Goal: Task Accomplishment & Management: Complete application form

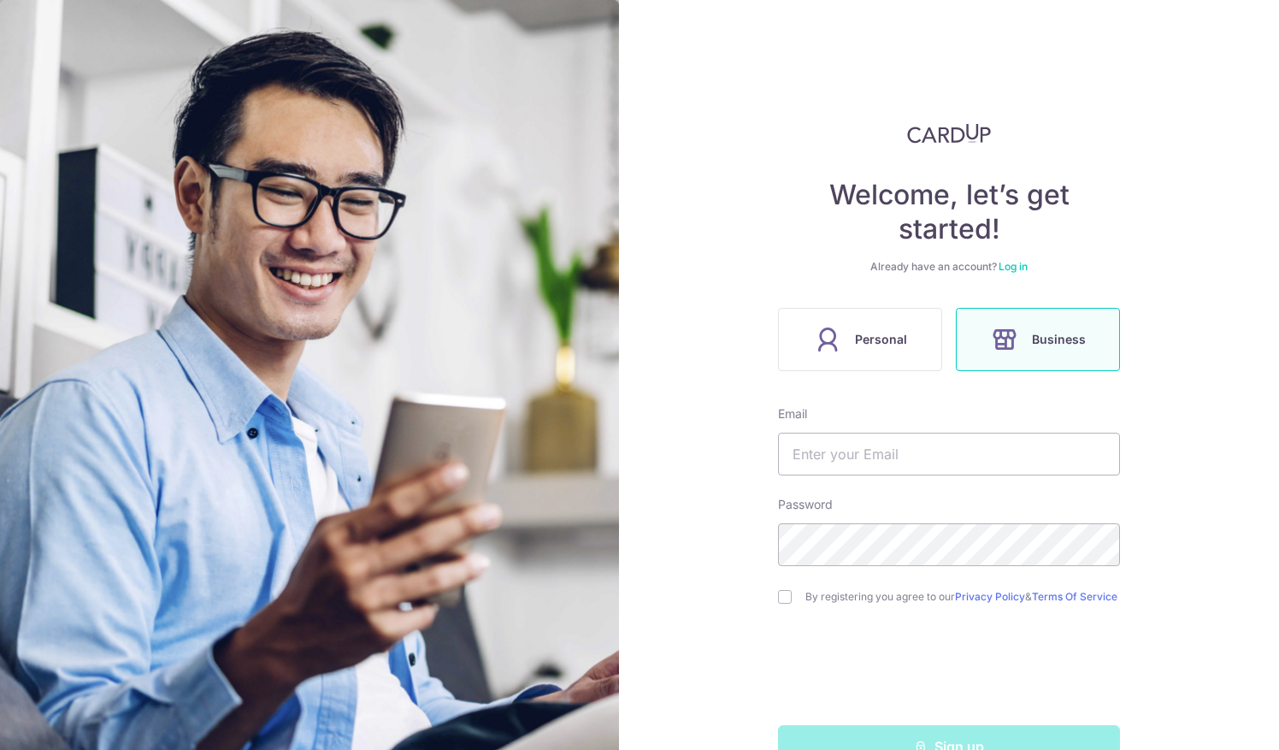
click at [1173, 291] on div "Welcome, let’s get started! Already have an account? Log in Personal Business E…" at bounding box center [949, 375] width 660 height 750
click at [1201, 127] on div "Welcome, let’s get started! Already have an account? Log in Personal Business E…" at bounding box center [949, 375] width 660 height 750
click at [922, 343] on label "Personal" at bounding box center [860, 339] width 164 height 63
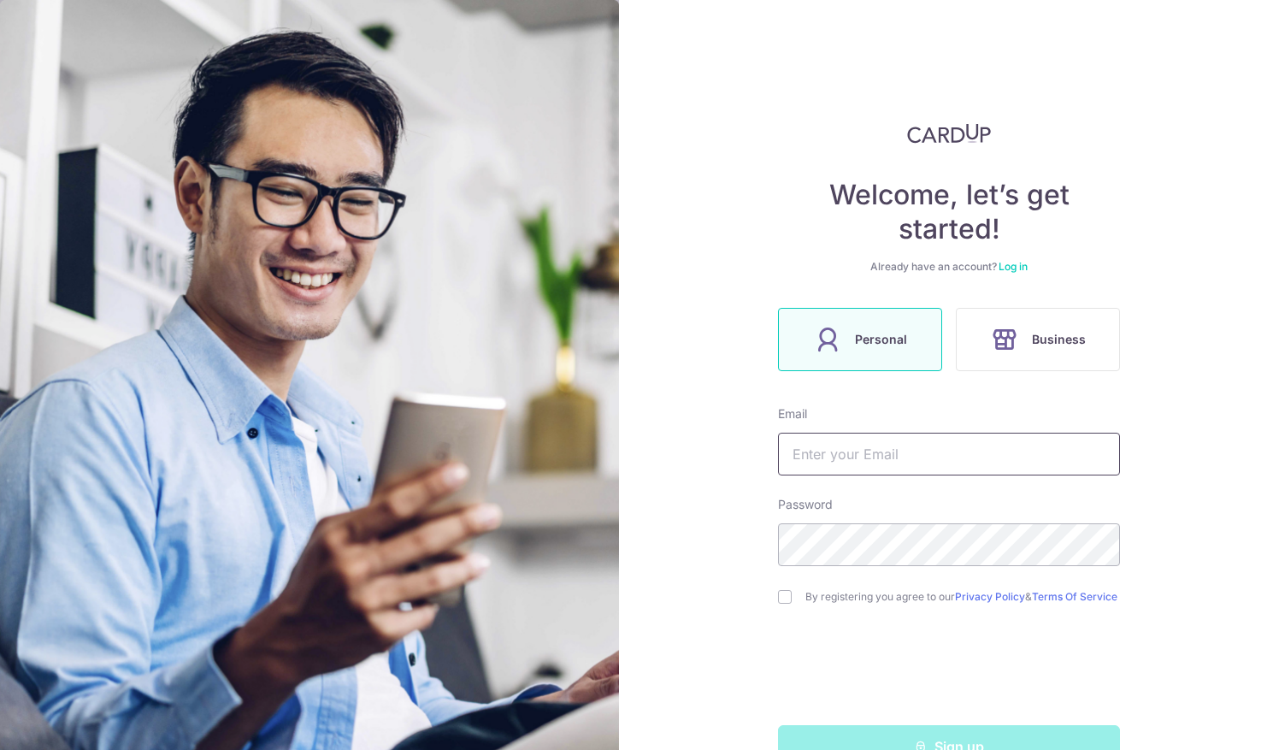
click at [845, 462] on input "text" at bounding box center [949, 454] width 342 height 43
type input "[EMAIL_ADDRESS][DOMAIN_NAME]"
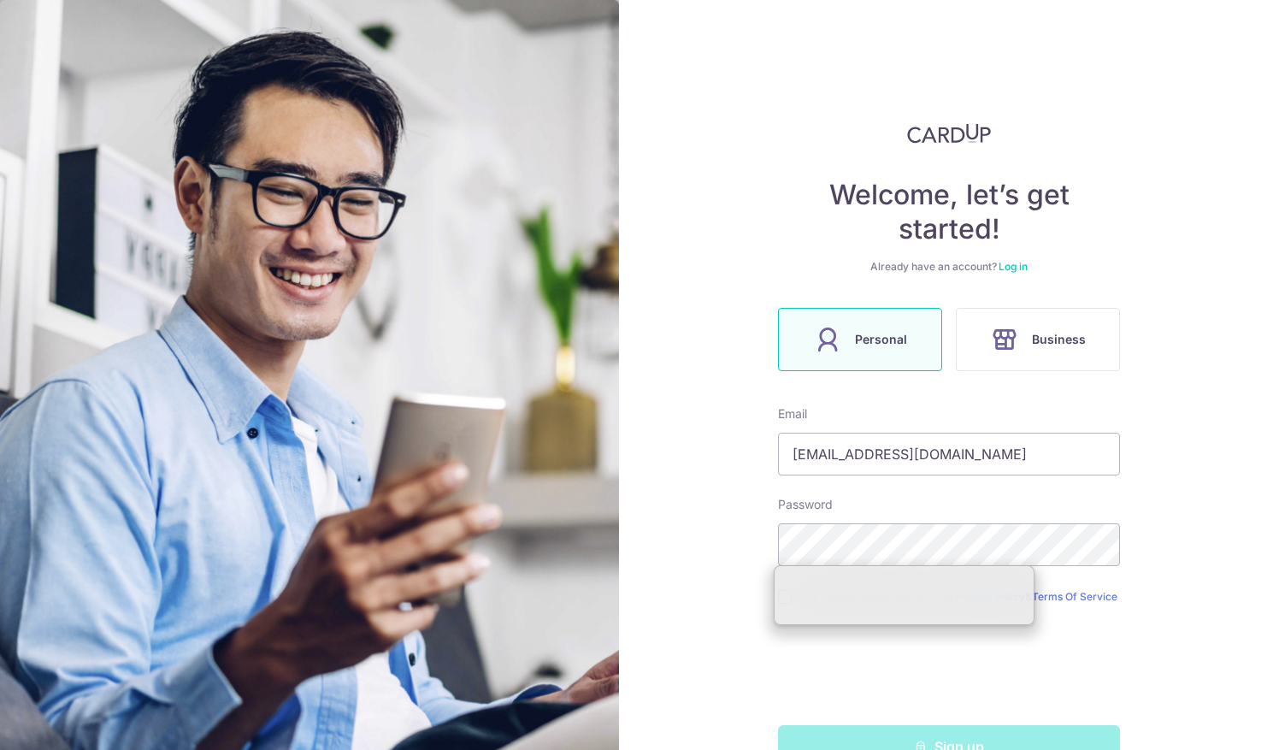
click at [1179, 528] on div "Welcome, let’s get started! Already have an account? Log in Personal Business E…" at bounding box center [949, 375] width 660 height 750
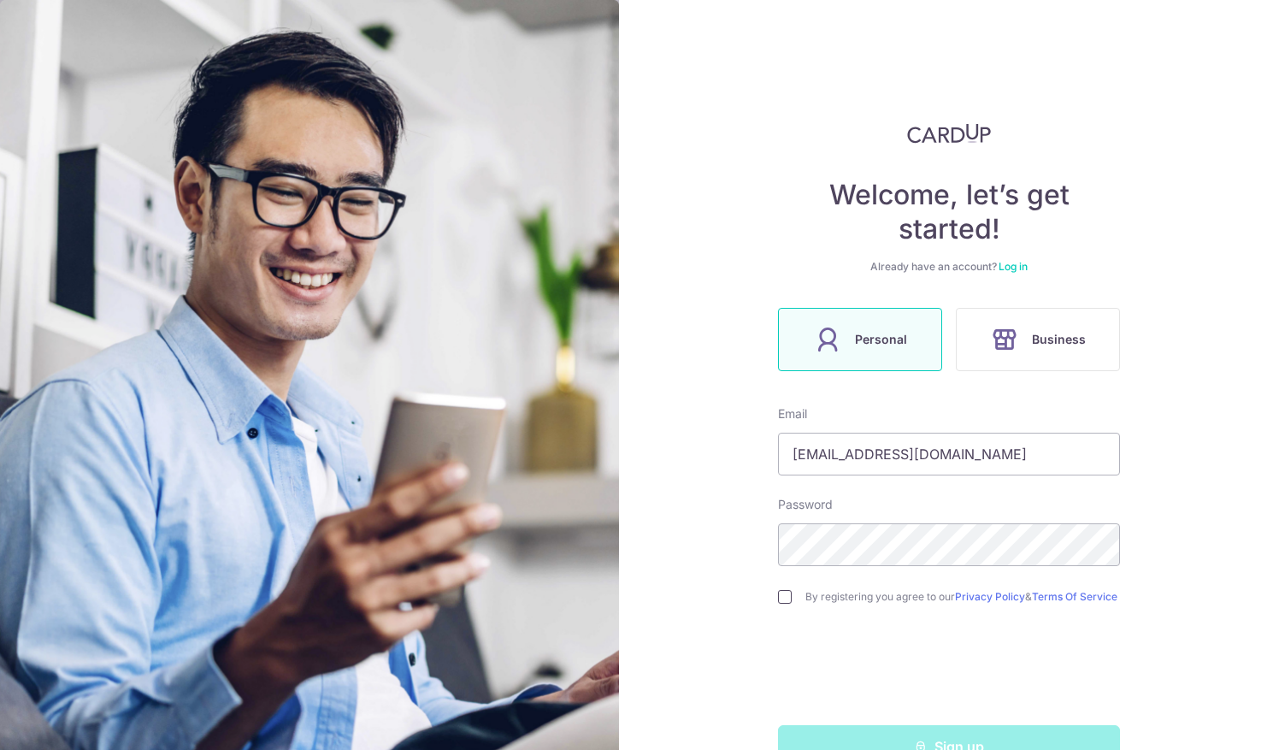
drag, startPoint x: 783, startPoint y: 600, endPoint x: 790, endPoint y: 612, distance: 13.8
click at [783, 601] on input "checkbox" at bounding box center [785, 597] width 14 height 14
checkbox input "true"
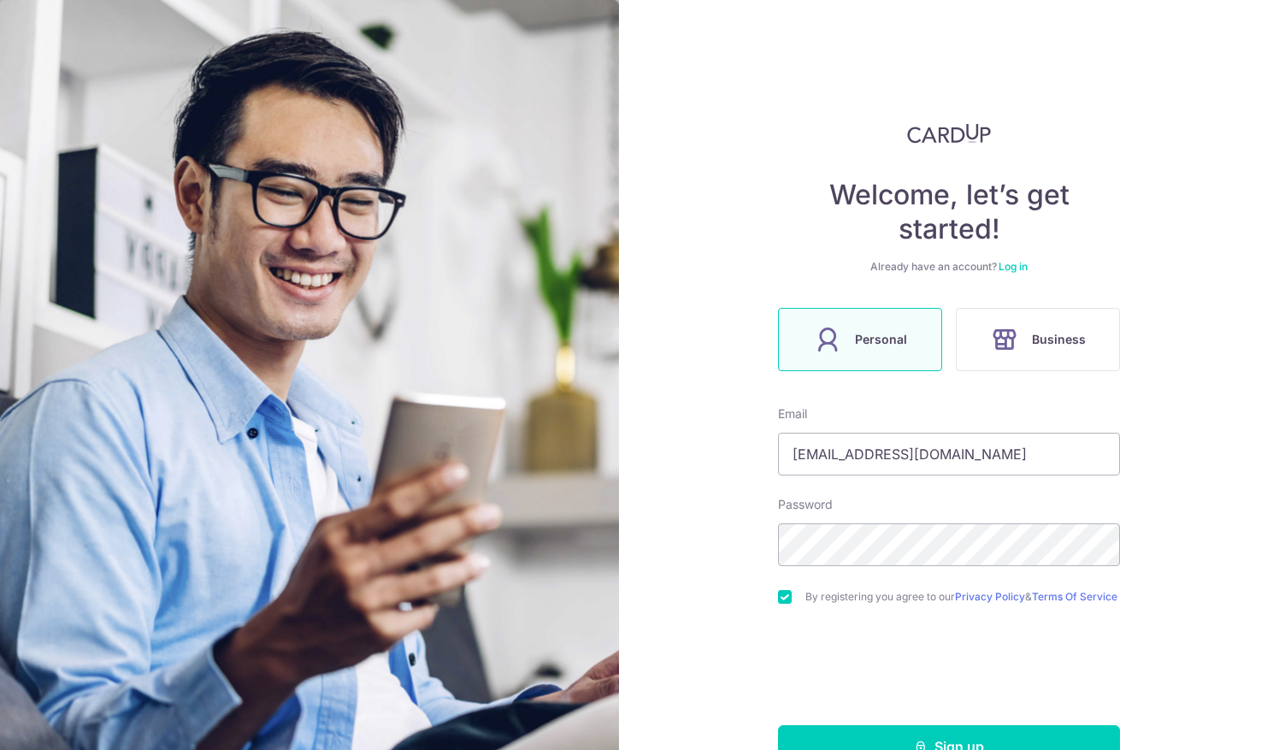
click at [723, 666] on div "Welcome, let’s get started! Already have an account? Log in Personal Business E…" at bounding box center [949, 375] width 660 height 750
click at [728, 549] on div "Welcome, let’s get started! Already have an account? Log in Personal Business E…" at bounding box center [949, 375] width 660 height 750
click at [1150, 610] on div "Welcome, let’s get started! Already have an account? Log in Personal Business E…" at bounding box center [949, 375] width 660 height 750
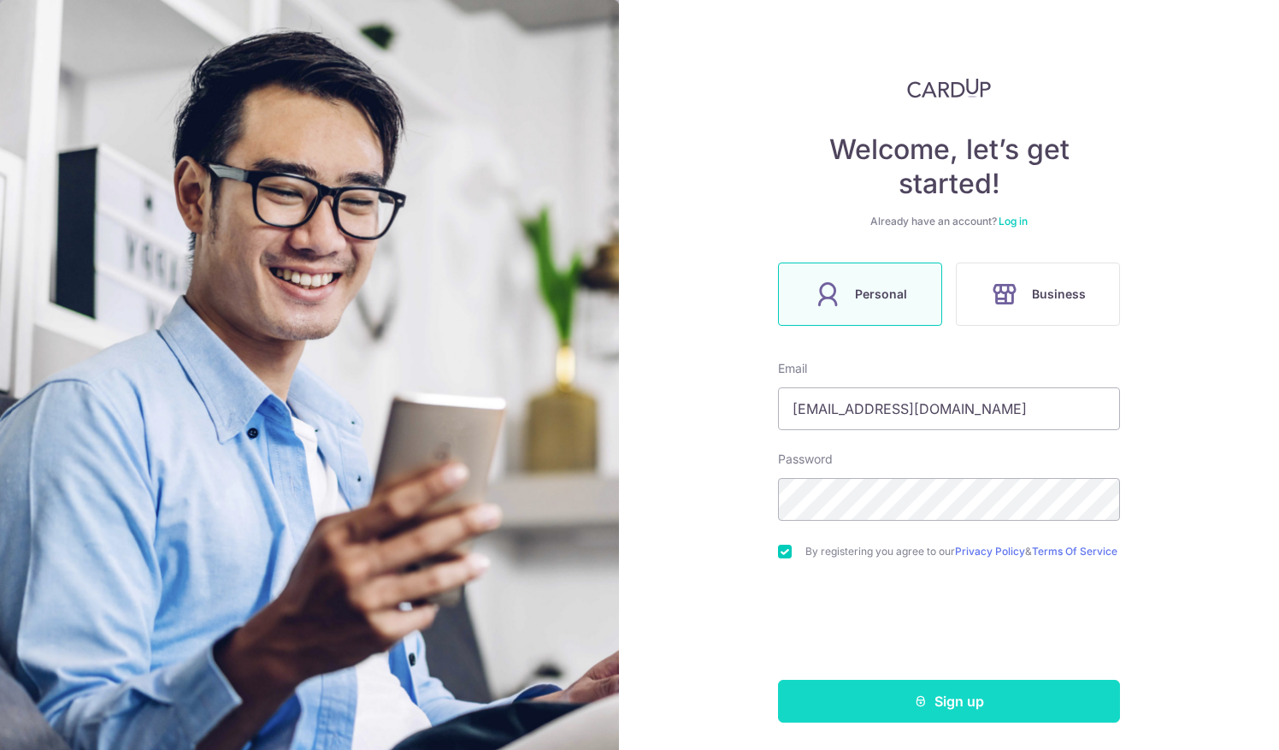
scroll to position [50, 0]
click at [975, 716] on button "Sign up" at bounding box center [949, 701] width 342 height 43
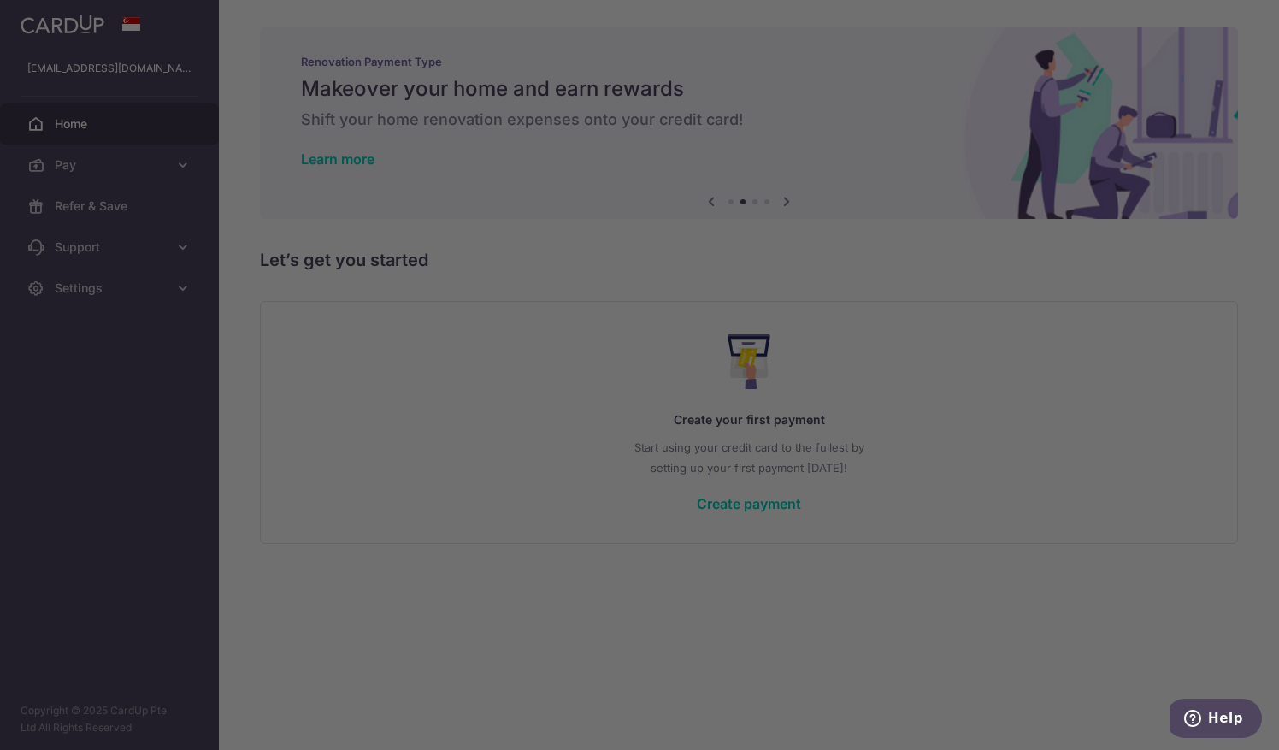
click at [897, 628] on div at bounding box center [646, 379] width 1292 height 758
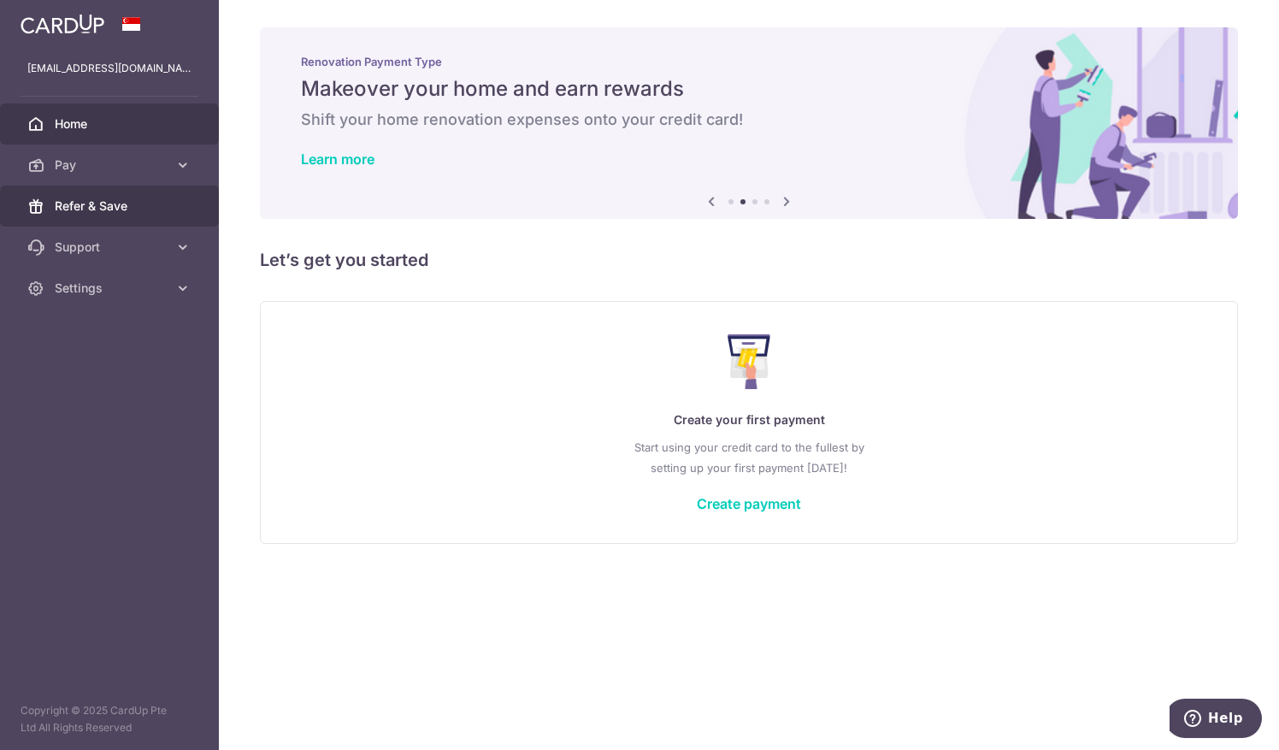
click at [121, 208] on span "Refer & Save" at bounding box center [111, 206] width 113 height 17
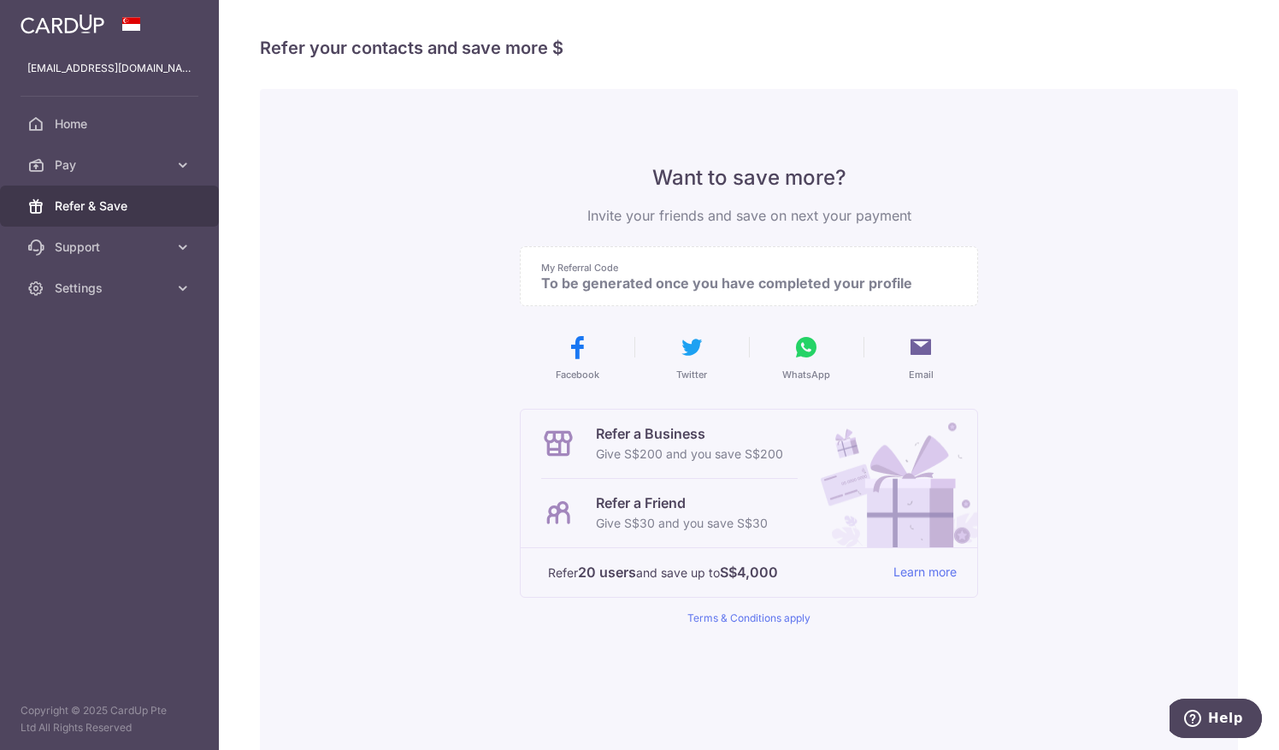
click at [308, 315] on div "Want to save more? Invite your friends and save on next your payment My Referra…" at bounding box center [749, 434] width 978 height 690
click at [339, 457] on div "Want to save more? Invite your friends and save on next your payment My Referra…" at bounding box center [749, 434] width 978 height 690
click at [164, 245] on span "Support" at bounding box center [111, 247] width 113 height 17
click at [93, 174] on link "Pay" at bounding box center [109, 165] width 219 height 41
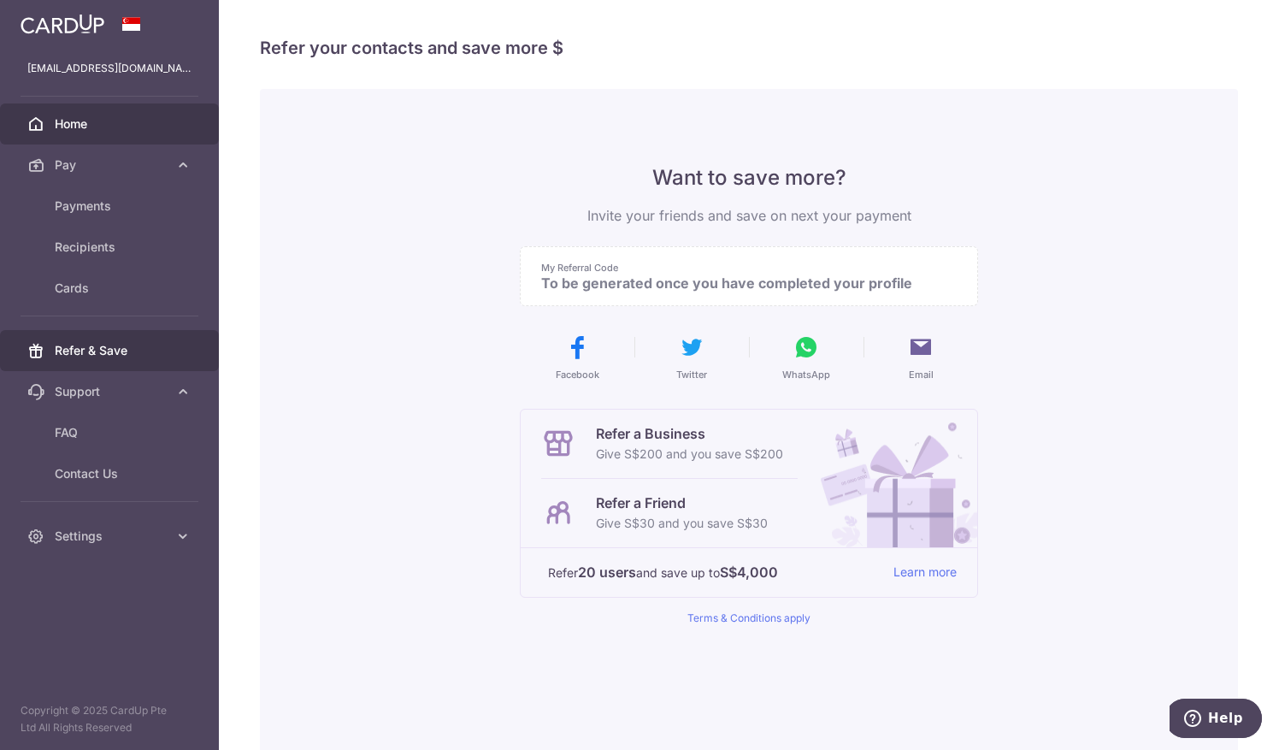
click at [94, 120] on span "Home" at bounding box center [111, 123] width 113 height 17
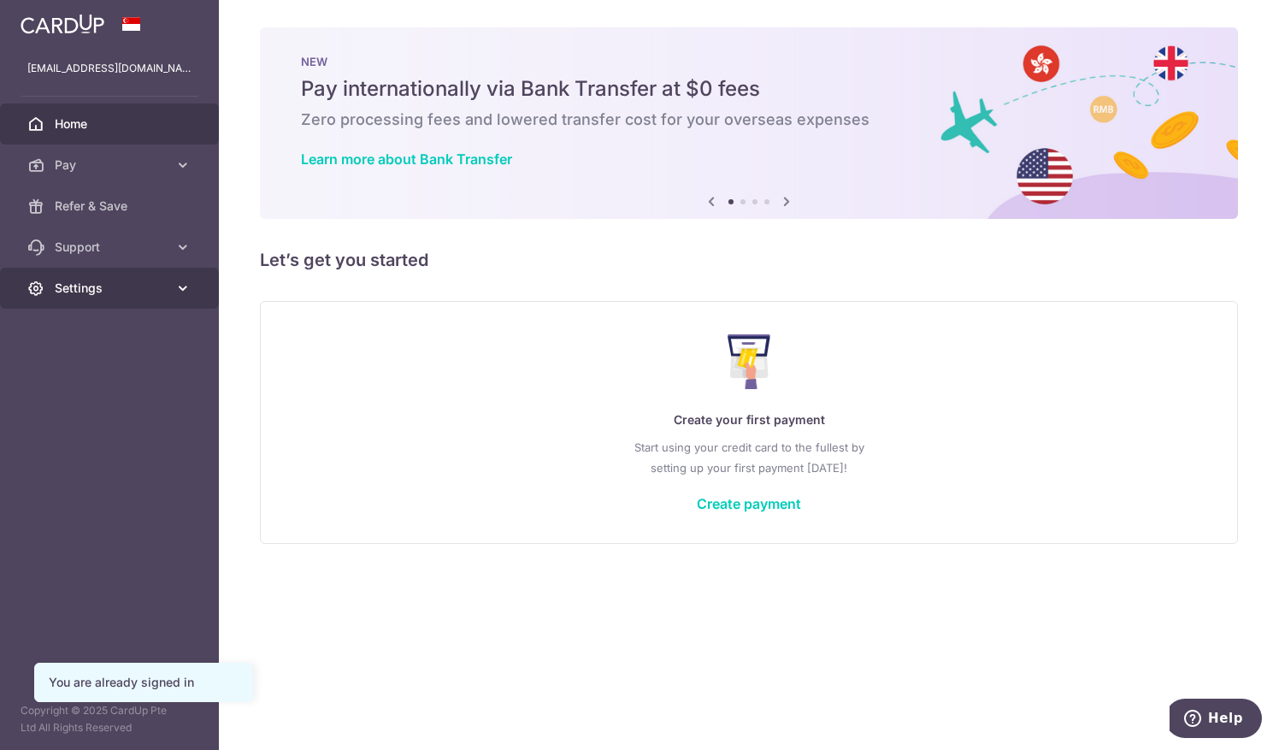
click at [188, 292] on icon at bounding box center [182, 288] width 17 height 17
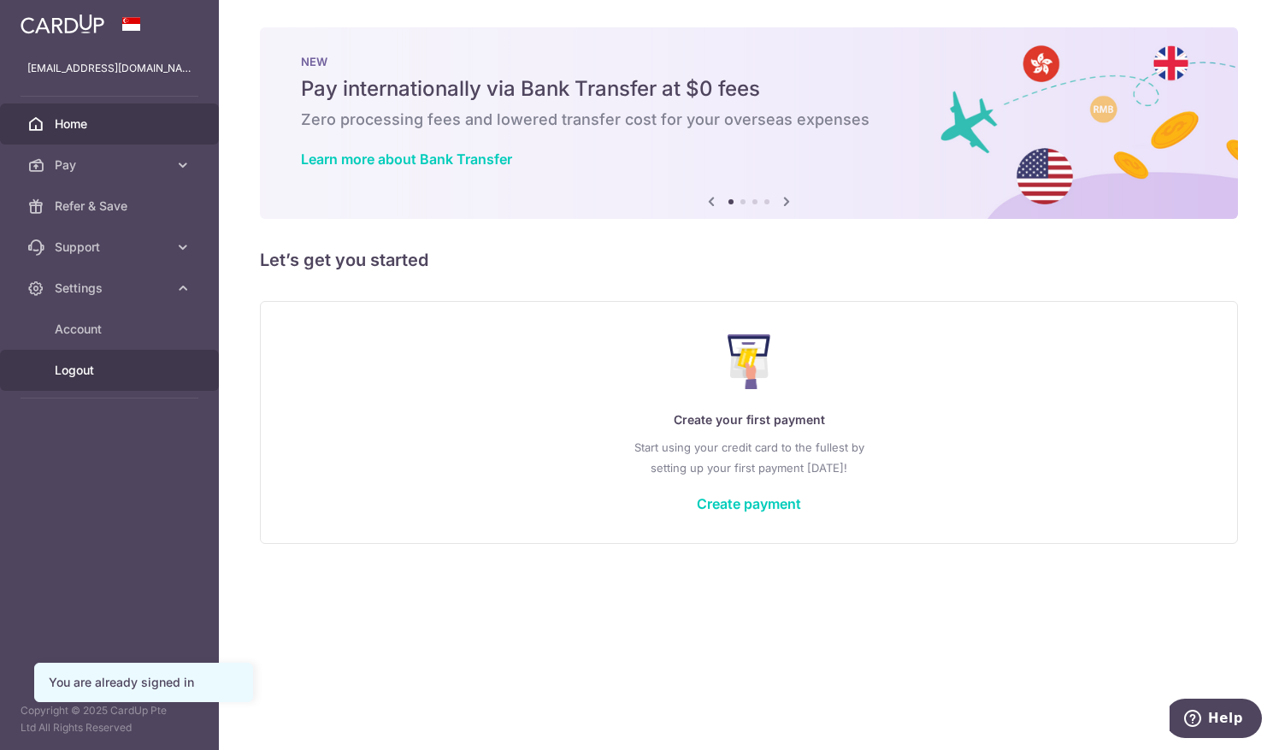
click at [80, 372] on span "Logout" at bounding box center [111, 370] width 113 height 17
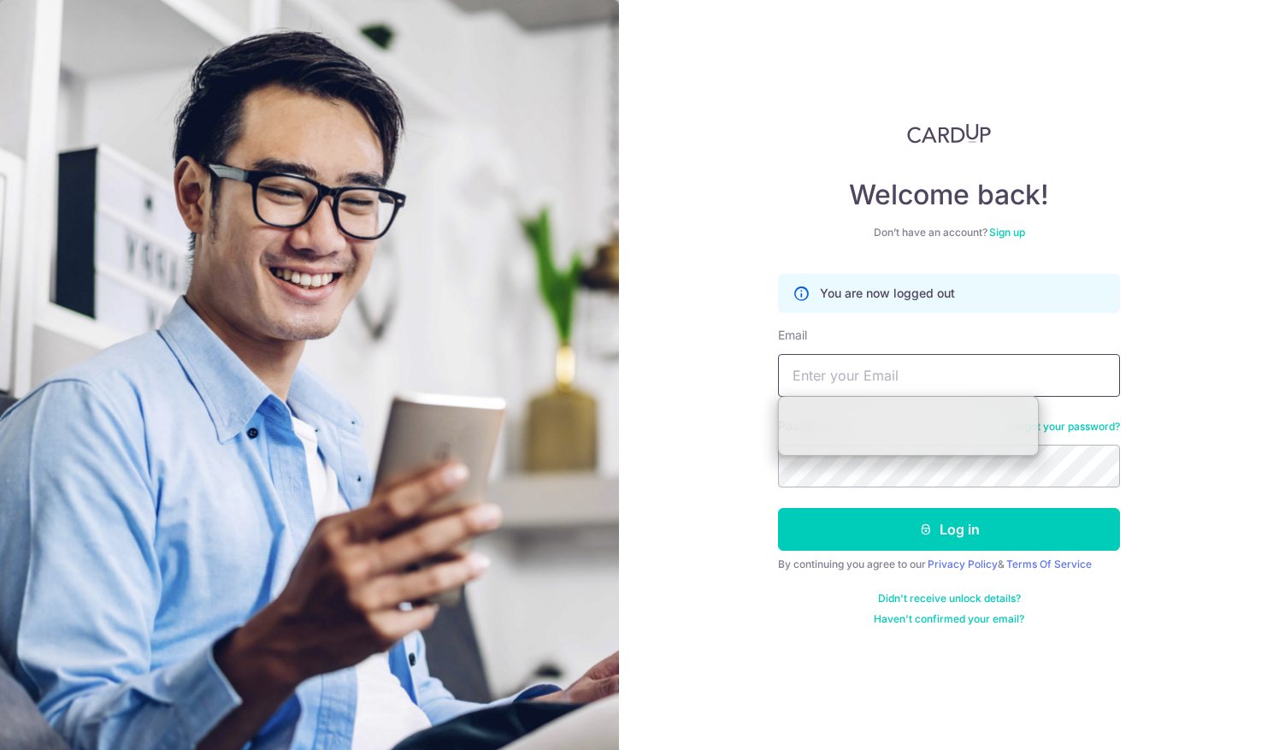
click at [906, 369] on input "Email" at bounding box center [949, 375] width 342 height 43
click at [1189, 432] on div "Welcome back! Don’t have an account? Sign up You are now logged out Email Passw…" at bounding box center [949, 375] width 660 height 750
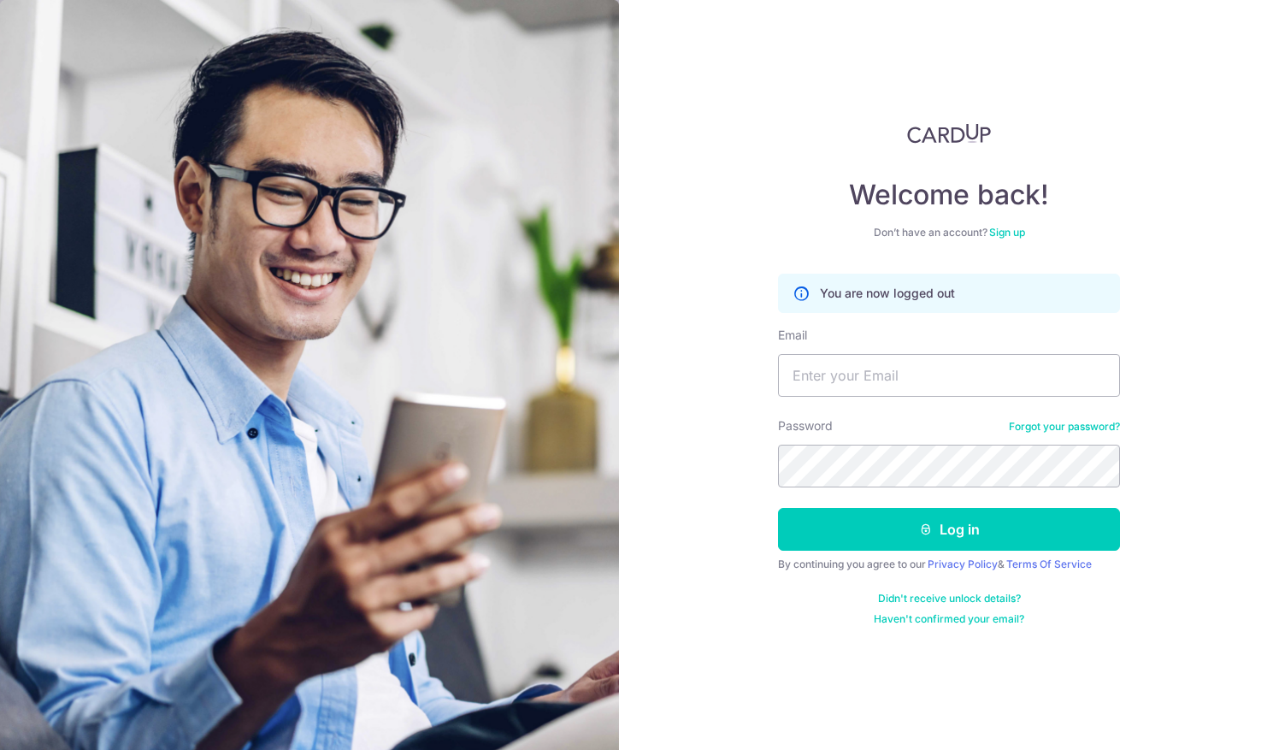
click at [1010, 233] on link "Sign up" at bounding box center [1007, 232] width 36 height 13
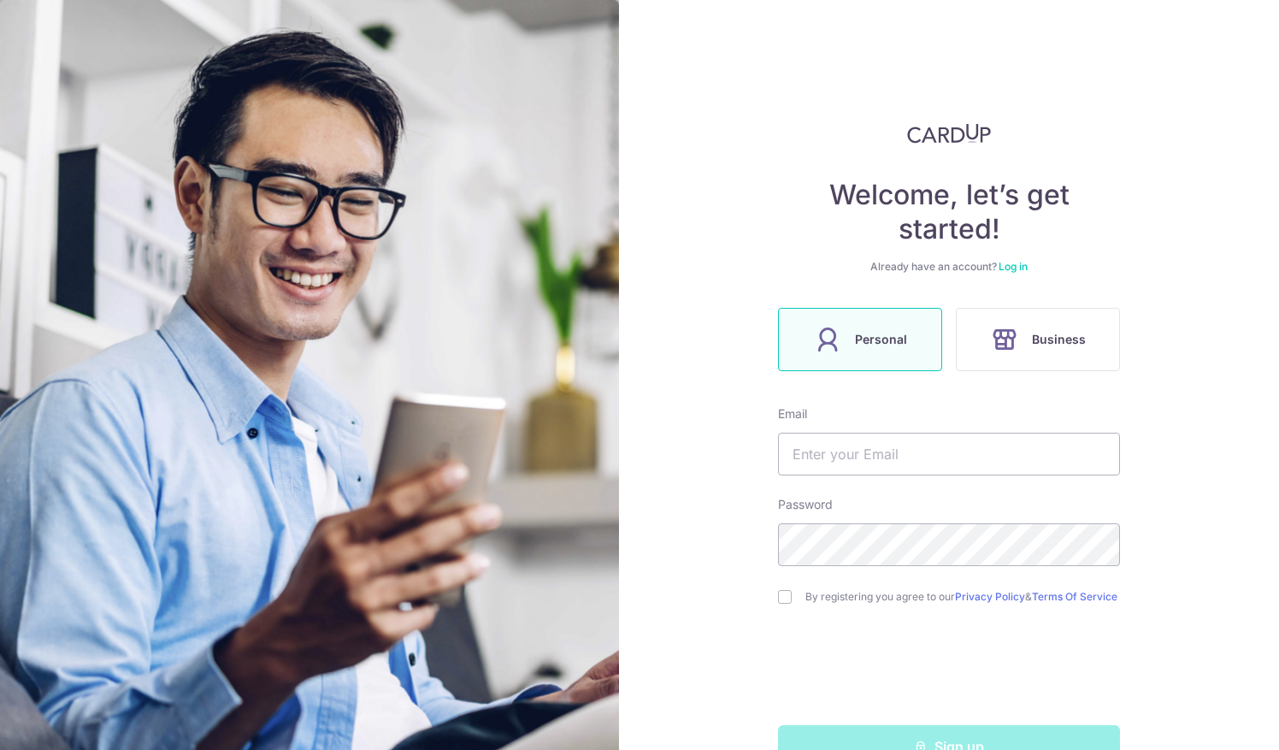
click at [1029, 269] on div "Already have an account? Log in" at bounding box center [949, 267] width 342 height 14
click at [1013, 264] on link "Log in" at bounding box center [1013, 266] width 29 height 13
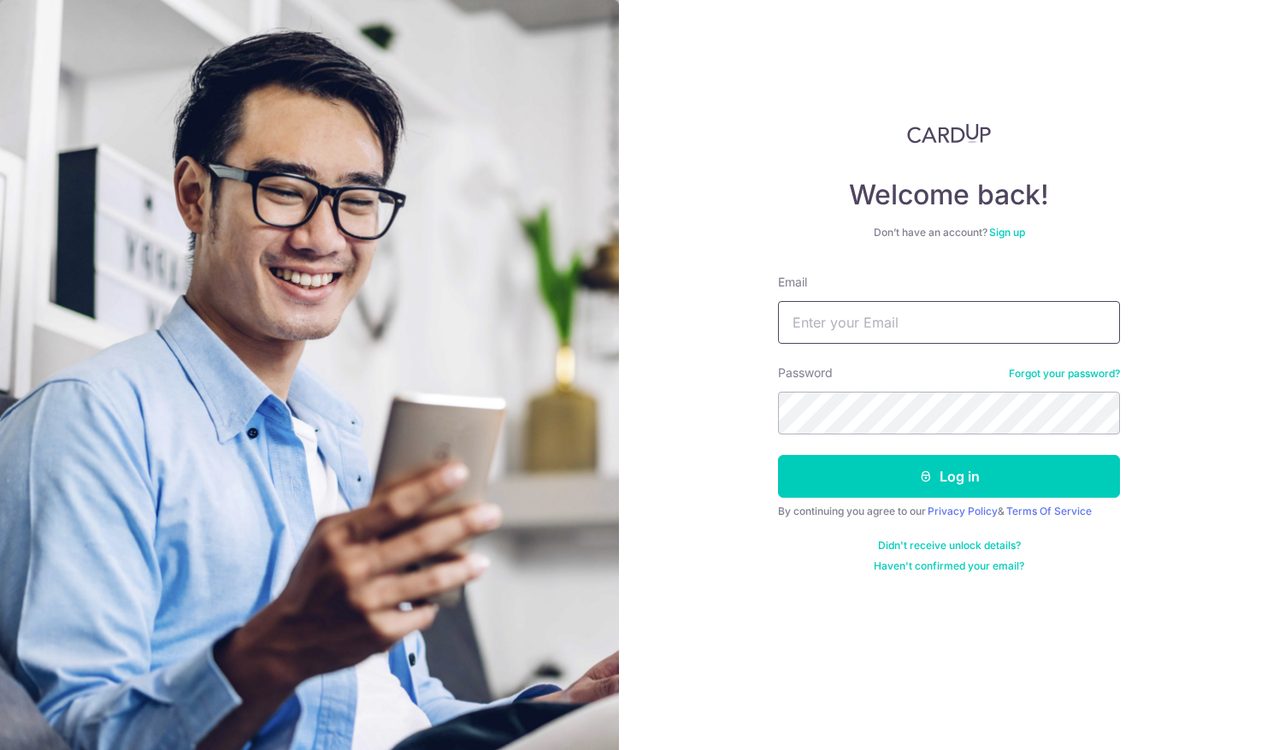
click at [942, 325] on input "Email" at bounding box center [949, 322] width 342 height 43
click at [1151, 213] on div "Welcome back! Don’t have an account? Sign up Email Password Forgot your passwor…" at bounding box center [949, 375] width 660 height 750
click at [871, 311] on input "Email" at bounding box center [949, 322] width 342 height 43
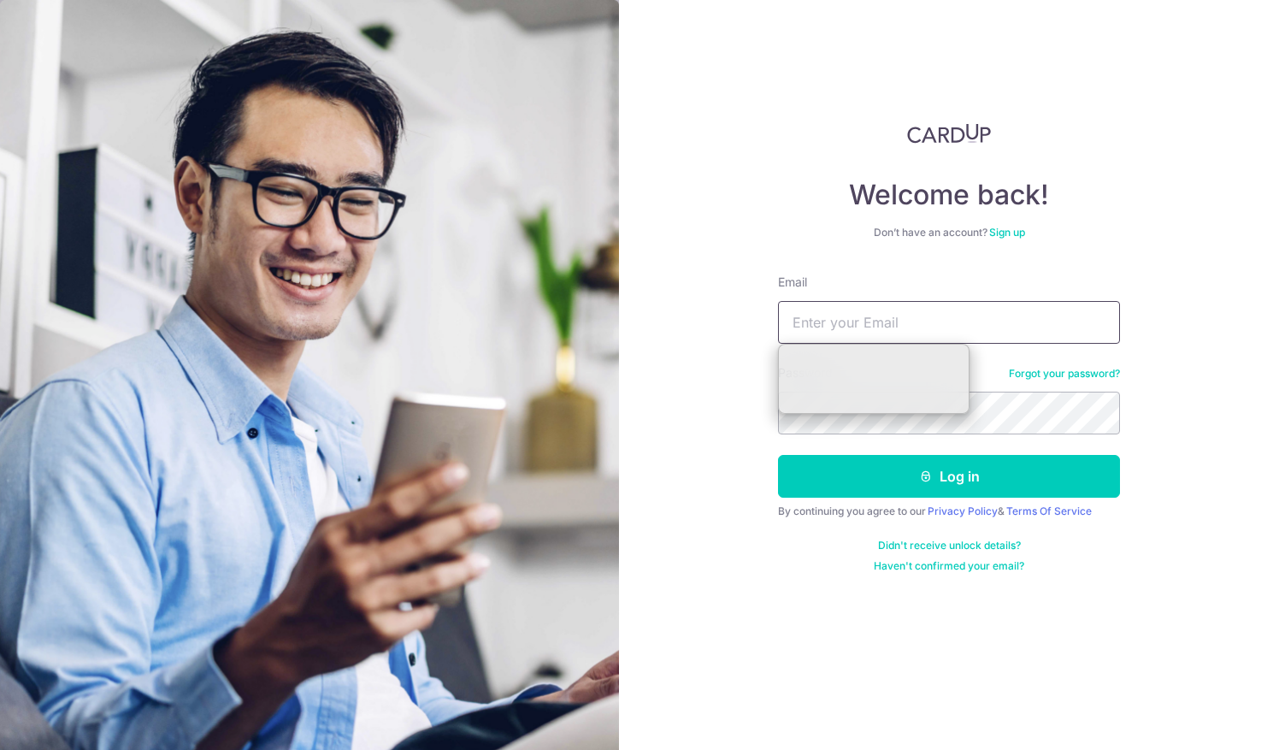
click at [977, 332] on input "Email" at bounding box center [949, 322] width 342 height 43
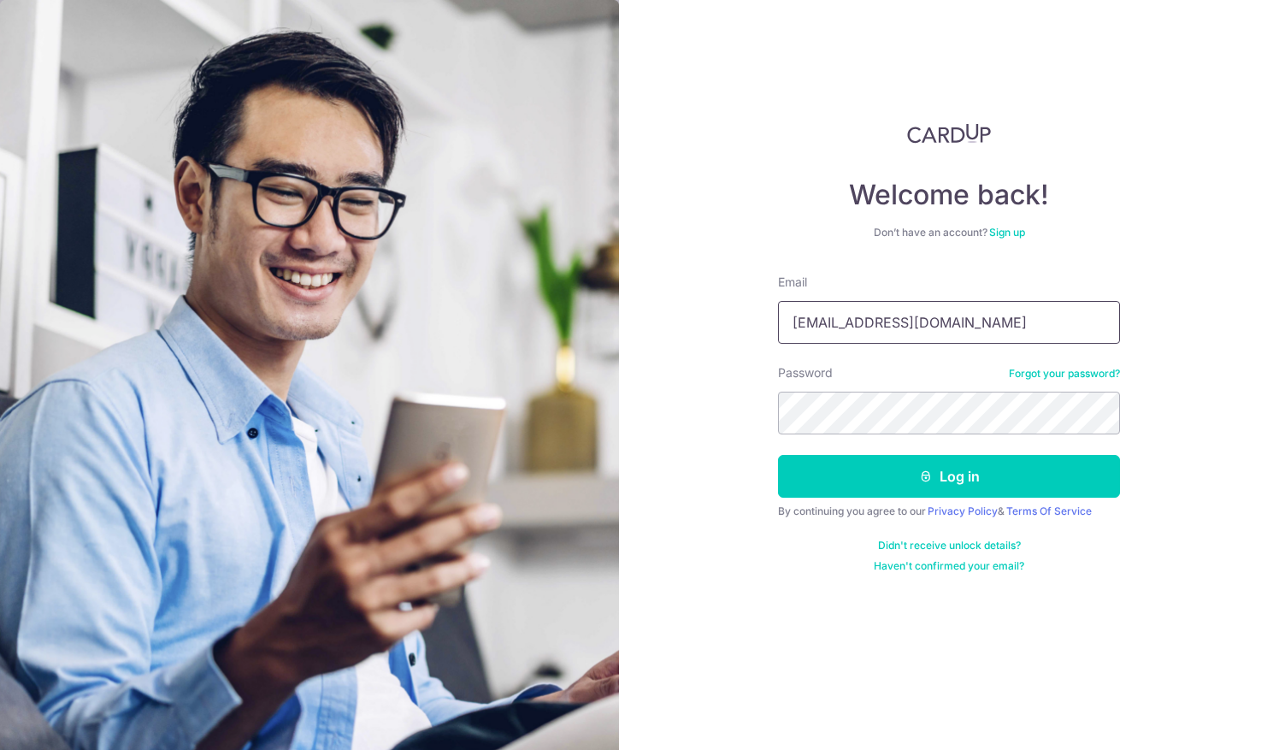
type input "[EMAIL_ADDRESS][DOMAIN_NAME]"
click at [1007, 479] on button "Log in" at bounding box center [949, 476] width 342 height 43
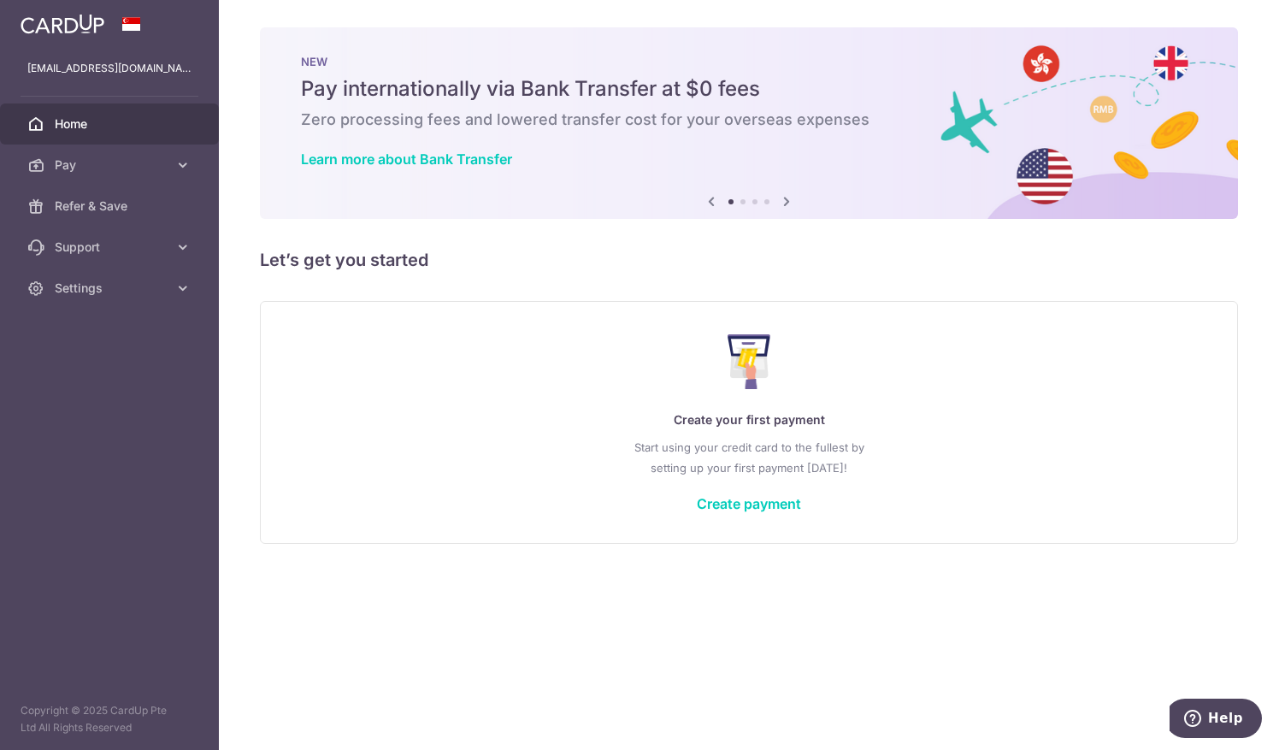
click at [960, 552] on div "× Pause Schedule Pause all future payments in this series Pause just this one p…" at bounding box center [749, 375] width 1060 height 750
click at [95, 245] on span "Support" at bounding box center [111, 247] width 113 height 17
click at [91, 209] on span "Refer & Save" at bounding box center [111, 206] width 113 height 17
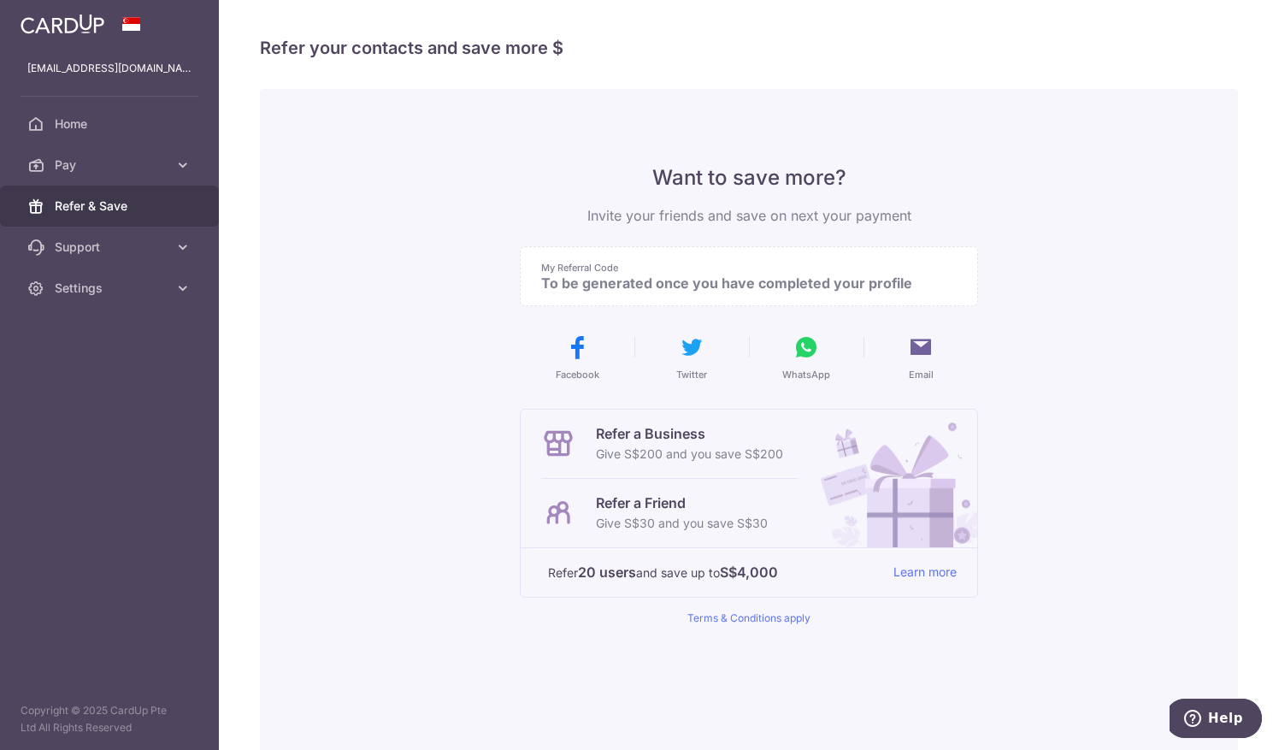
click at [727, 281] on p "To be generated once you have completed your profile" at bounding box center [742, 283] width 402 height 17
click at [155, 168] on span "Pay" at bounding box center [111, 164] width 113 height 17
click at [109, 217] on link "Payments" at bounding box center [109, 206] width 219 height 41
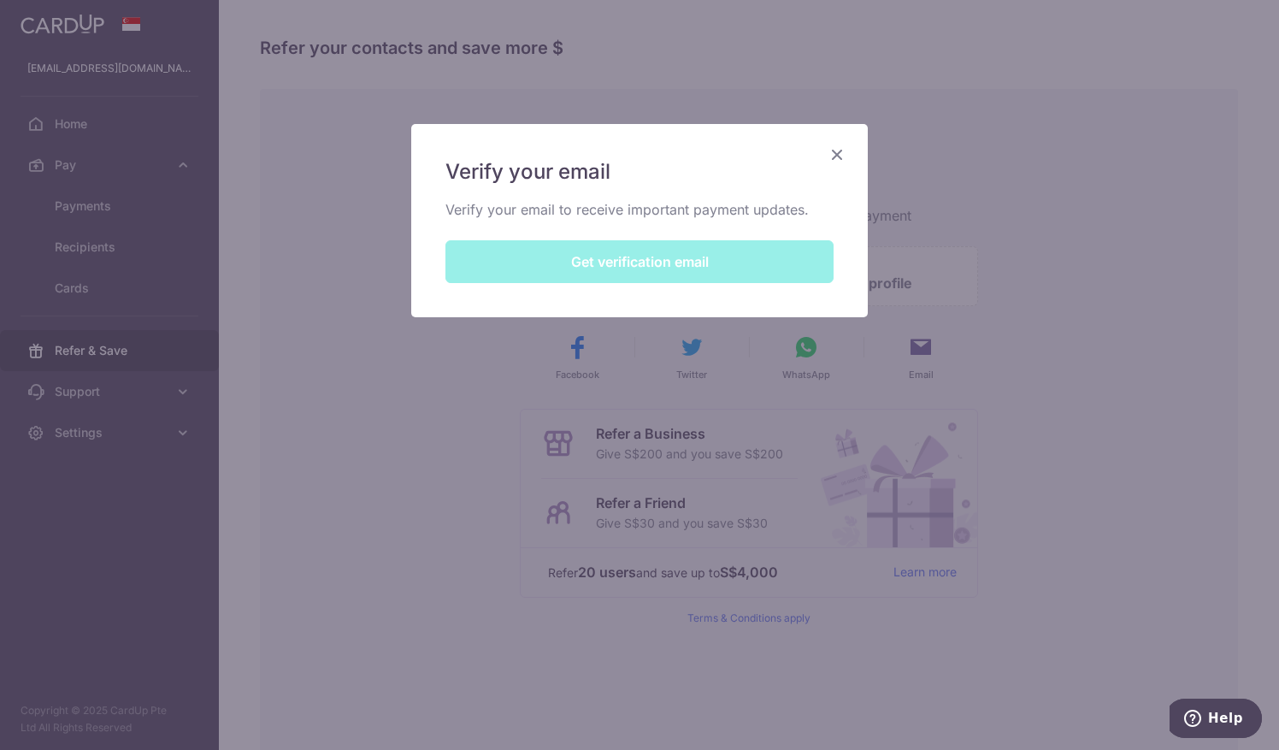
click at [1094, 237] on div "Verify your email Verify your email to receive important payment updates. Get v…" at bounding box center [639, 375] width 1279 height 750
click at [824, 153] on div "Verify your email Verify your email to receive important payment updates. Get v…" at bounding box center [639, 220] width 457 height 193
click at [1045, 253] on div "Verify your email Verify your email to receive important payment updates. Get v…" at bounding box center [639, 375] width 1279 height 750
click at [489, 358] on div "Verify your email Verify your email to receive important payment updates. Get v…" at bounding box center [639, 375] width 1279 height 750
click at [561, 269] on div "Verify your email Verify your email to receive important payment updates. Get v…" at bounding box center [639, 220] width 457 height 193
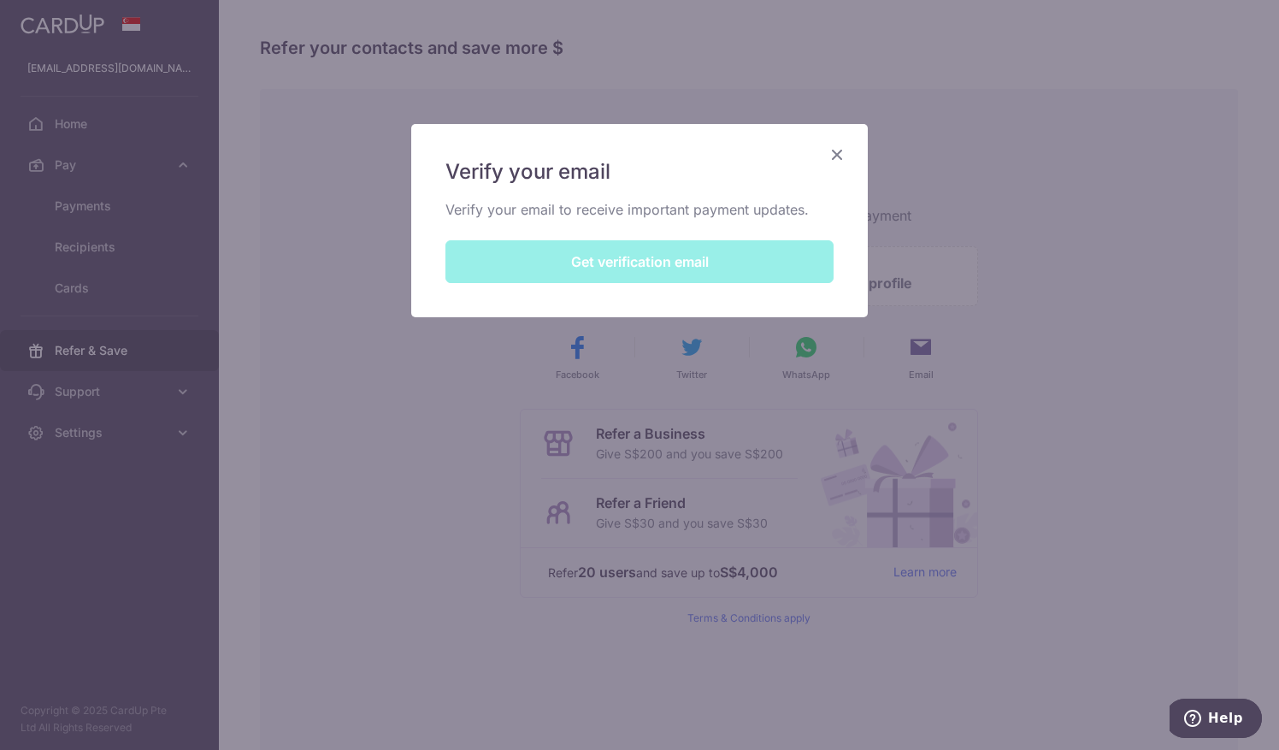
click at [621, 260] on div "Verify your email Verify your email to receive important payment updates. Get v…" at bounding box center [639, 220] width 457 height 193
click at [631, 255] on div "Verify your email Verify your email to receive important payment updates. Get v…" at bounding box center [639, 220] width 457 height 193
click at [738, 263] on div "Verify your email Verify your email to receive important payment updates. Get v…" at bounding box center [639, 220] width 457 height 193
click at [672, 263] on div "Verify your email Verify your email to receive important payment updates. Get v…" at bounding box center [639, 220] width 457 height 193
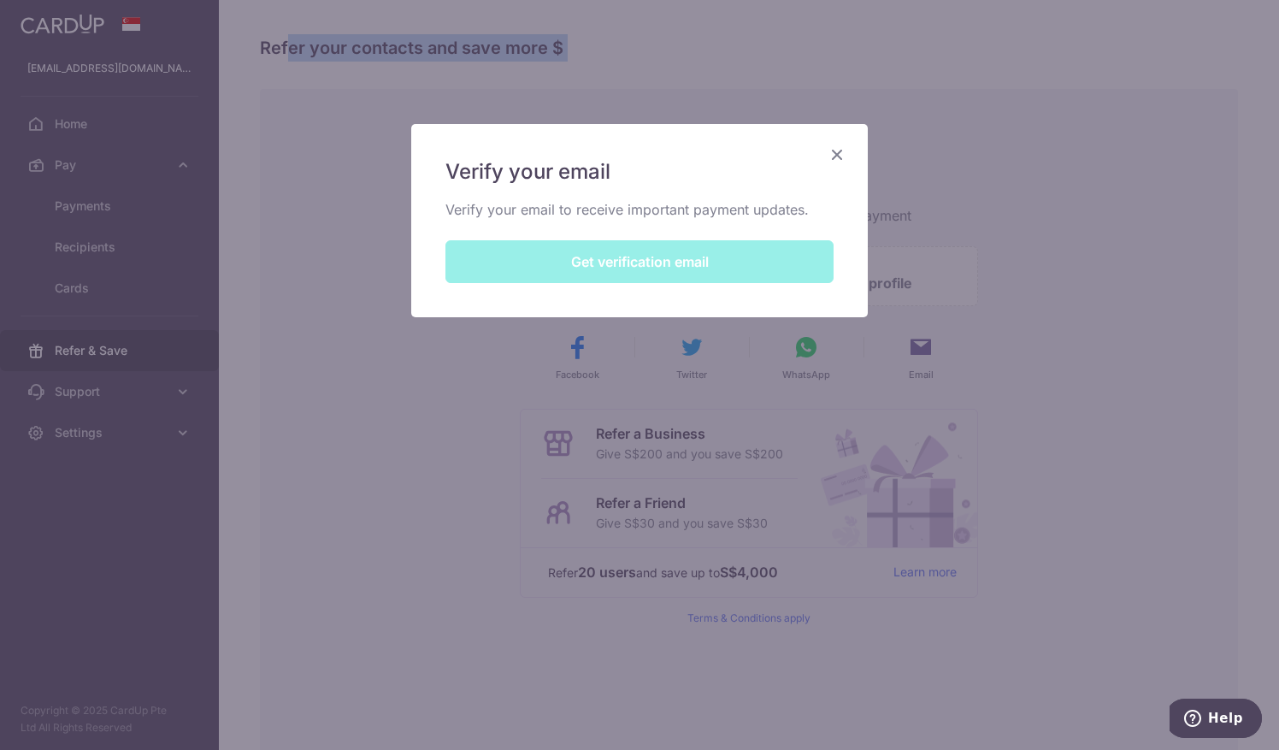
click at [672, 263] on div "Verify your email Verify your email to receive important payment updates. Get v…" at bounding box center [639, 220] width 457 height 193
click at [257, 278] on div "Verify your email Verify your email to receive important payment updates. Get v…" at bounding box center [639, 375] width 1279 height 750
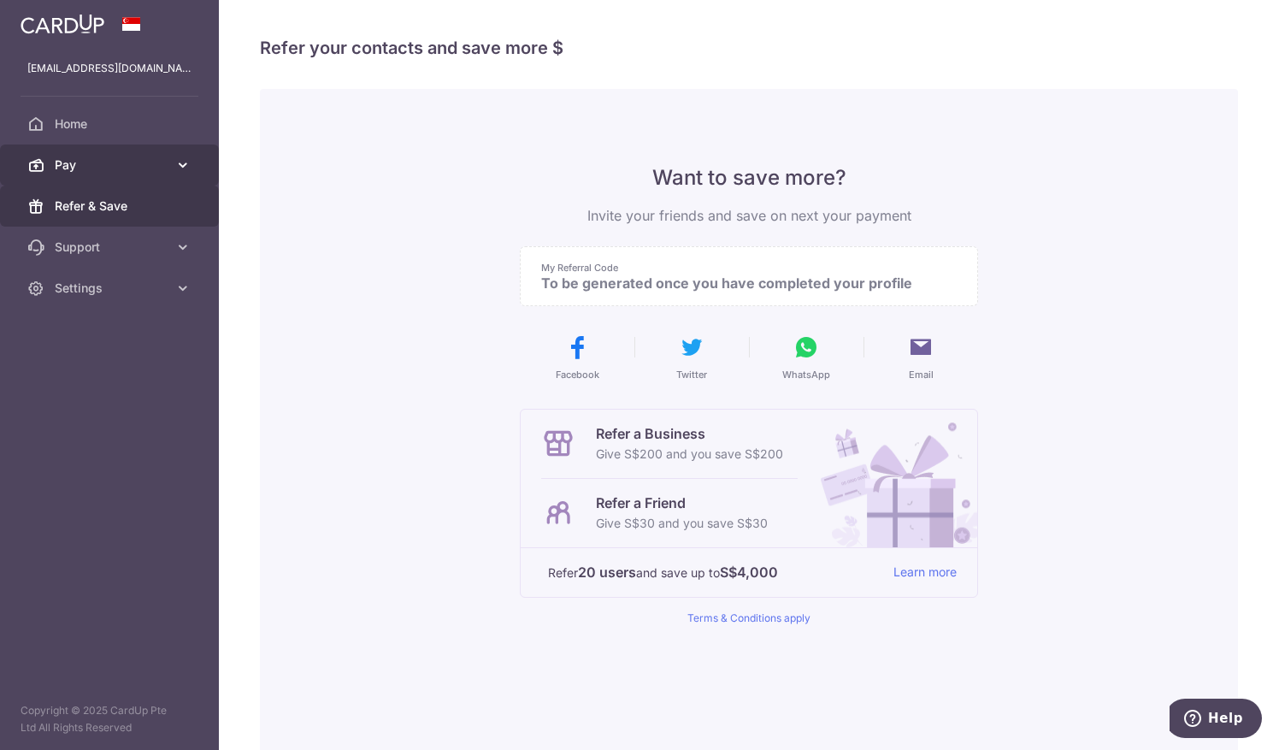
click at [86, 166] on span "Pay" at bounding box center [111, 164] width 113 height 17
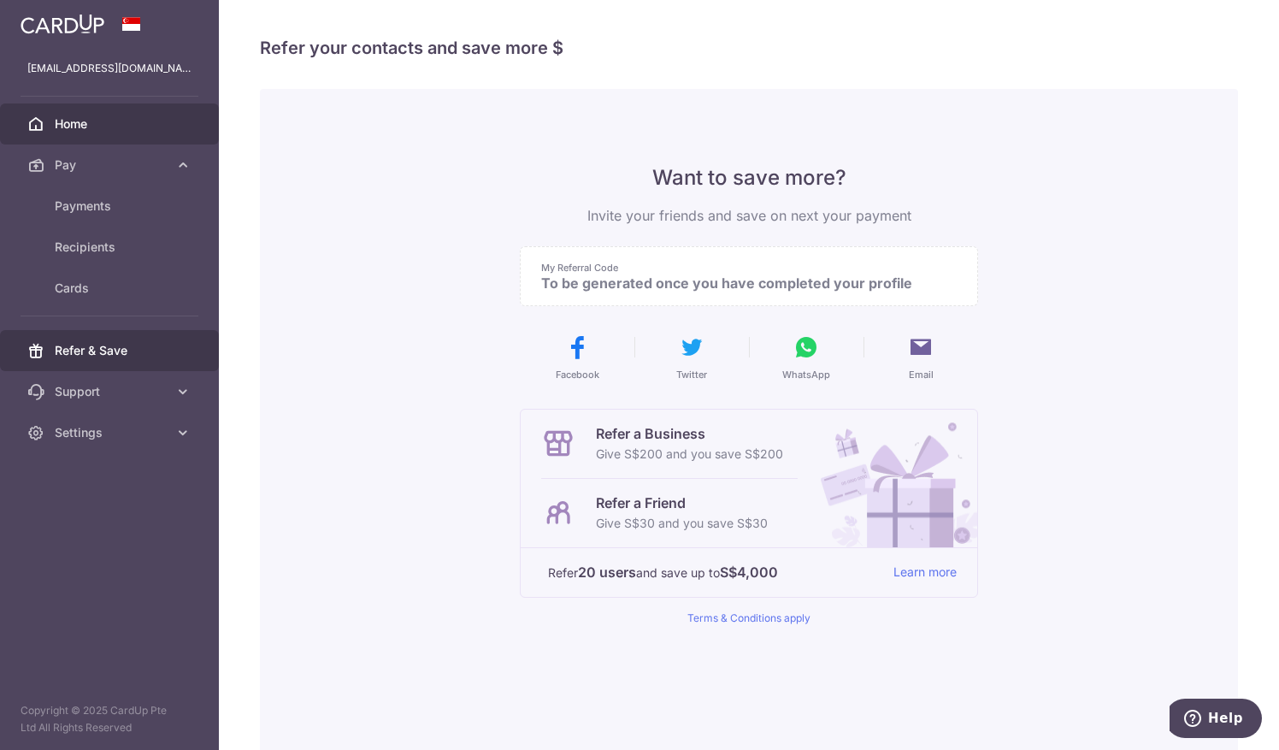
click at [110, 126] on span "Home" at bounding box center [111, 123] width 113 height 17
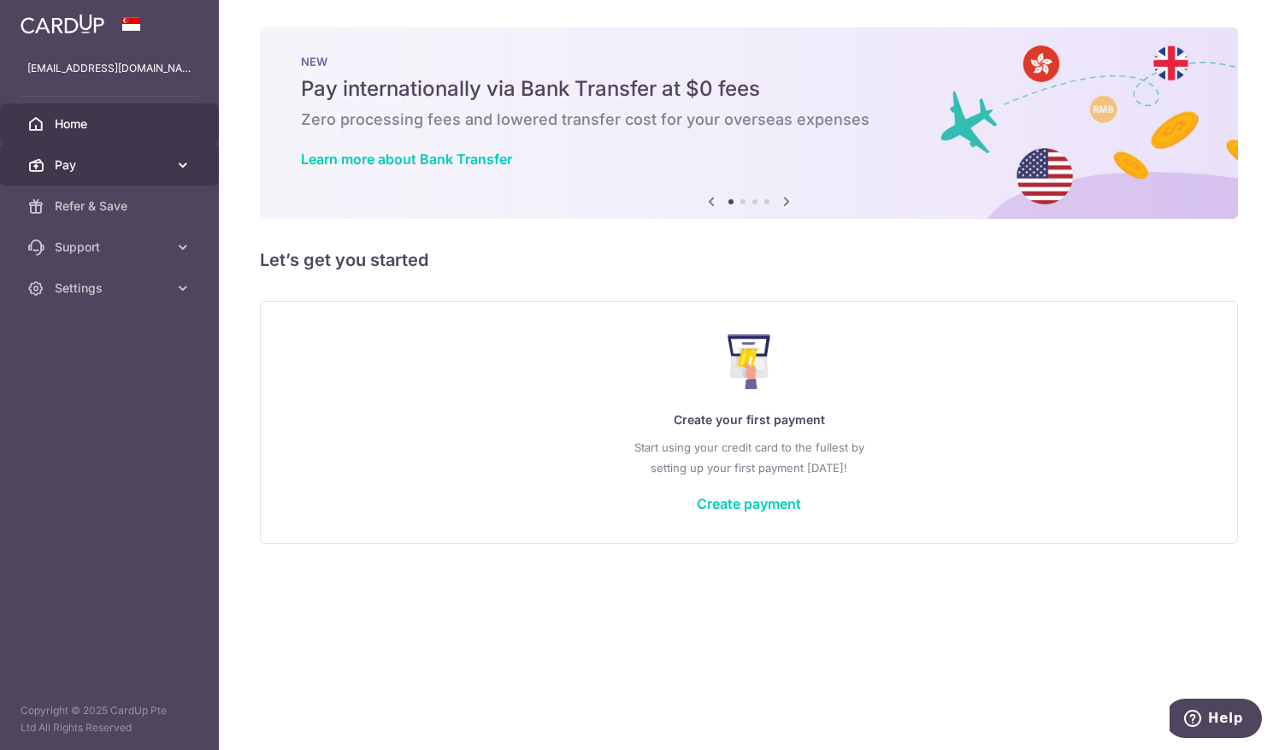
click at [102, 160] on span "Pay" at bounding box center [111, 164] width 113 height 17
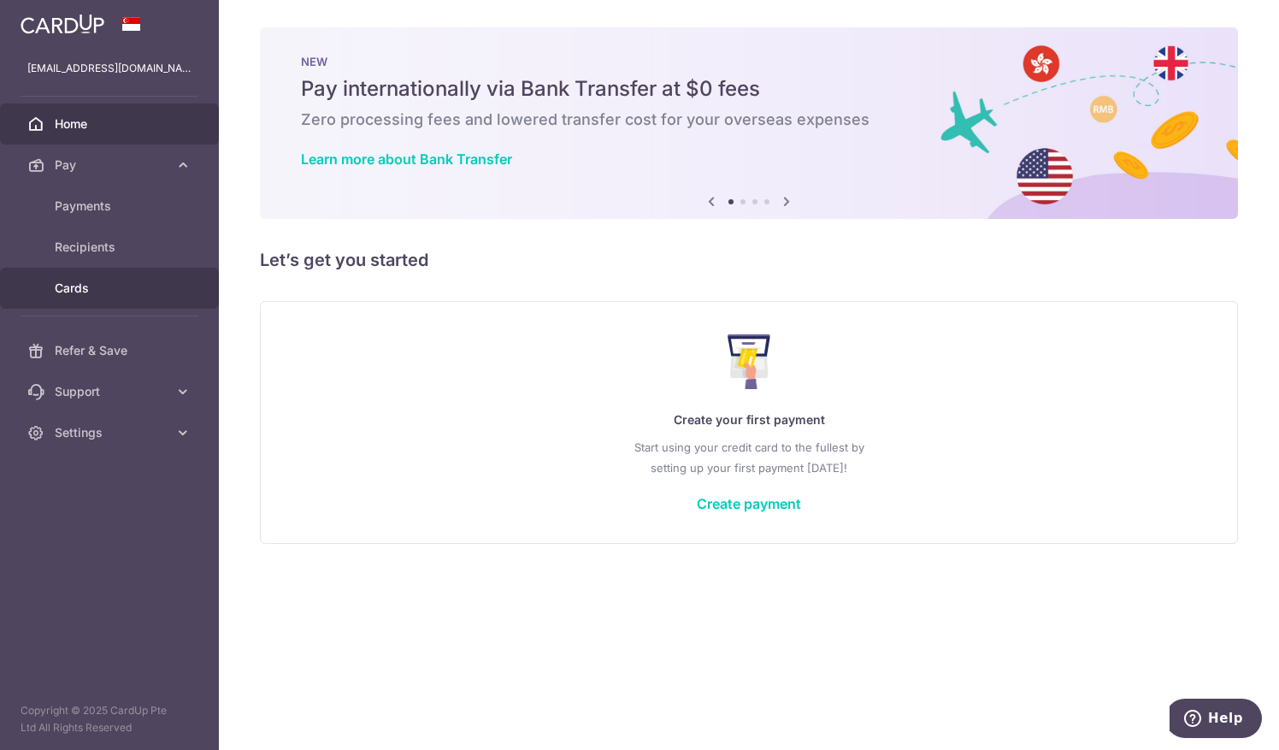
click at [97, 281] on span "Cards" at bounding box center [111, 288] width 113 height 17
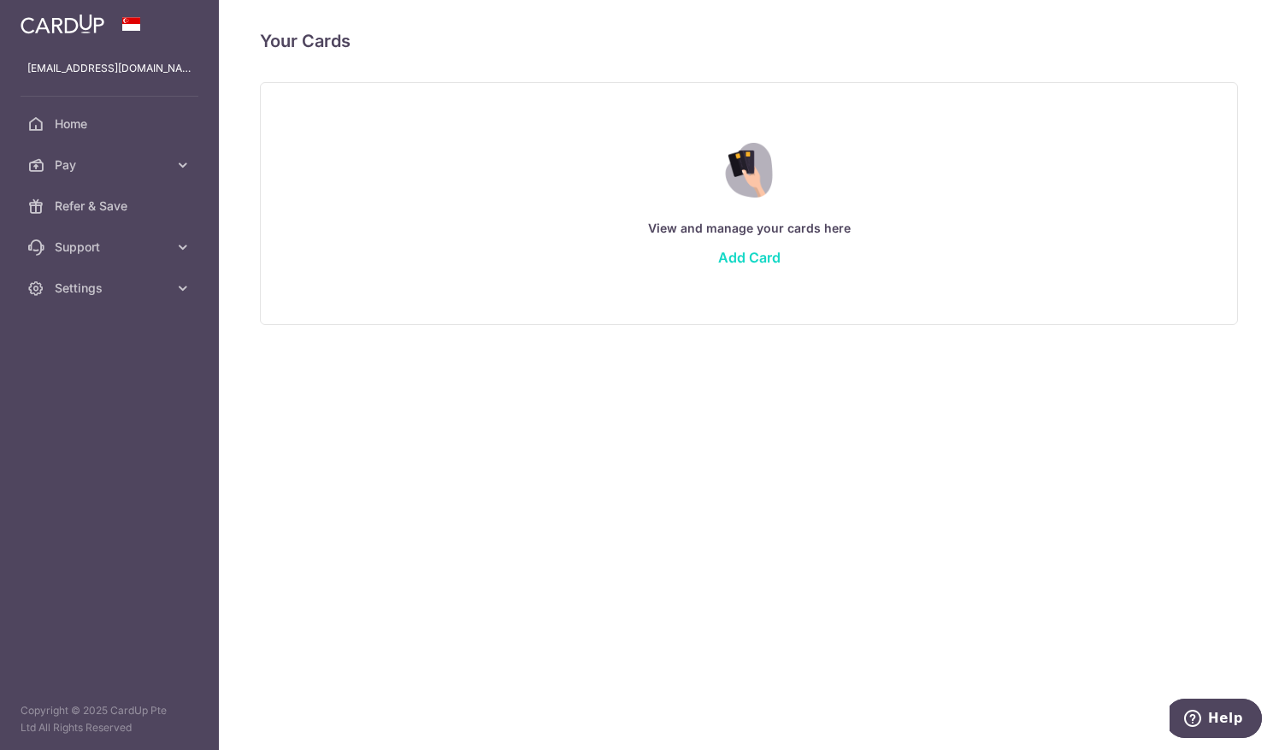
click at [744, 258] on link "Add Card" at bounding box center [749, 257] width 62 height 17
